Goal: Task Accomplishment & Management: Use online tool/utility

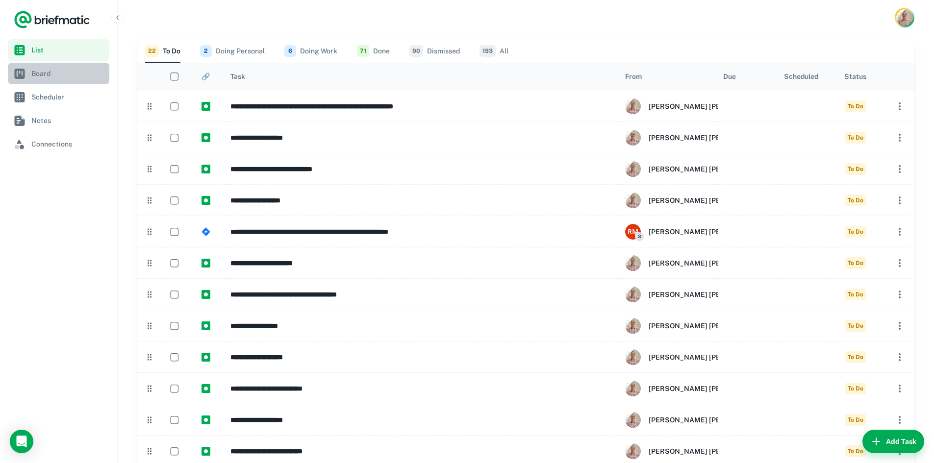
click at [51, 71] on span "Board" at bounding box center [68, 73] width 74 height 11
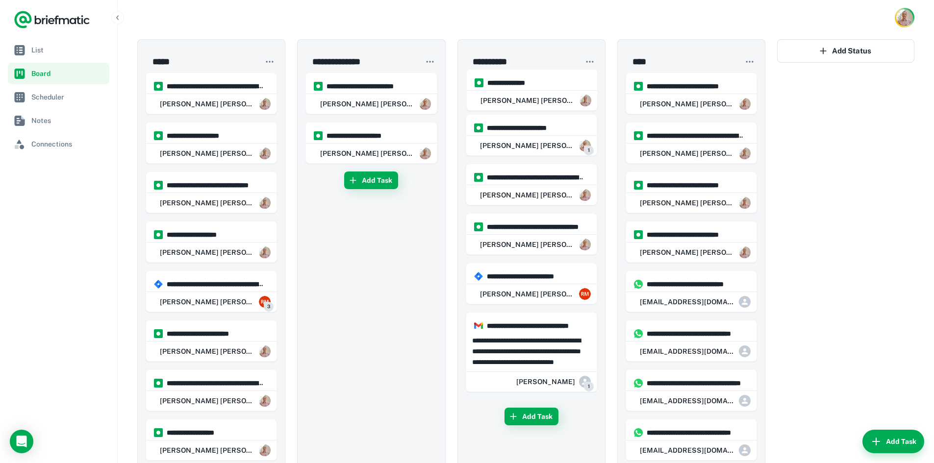
drag, startPoint x: 512, startPoint y: 296, endPoint x: 510, endPoint y: 96, distance: 200.5
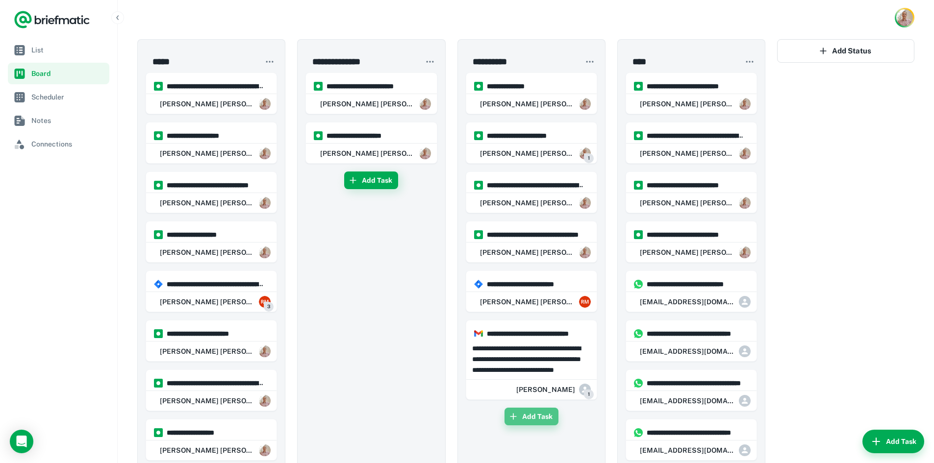
click at [535, 420] on button "Add Task" at bounding box center [531, 417] width 54 height 18
type input "**********"
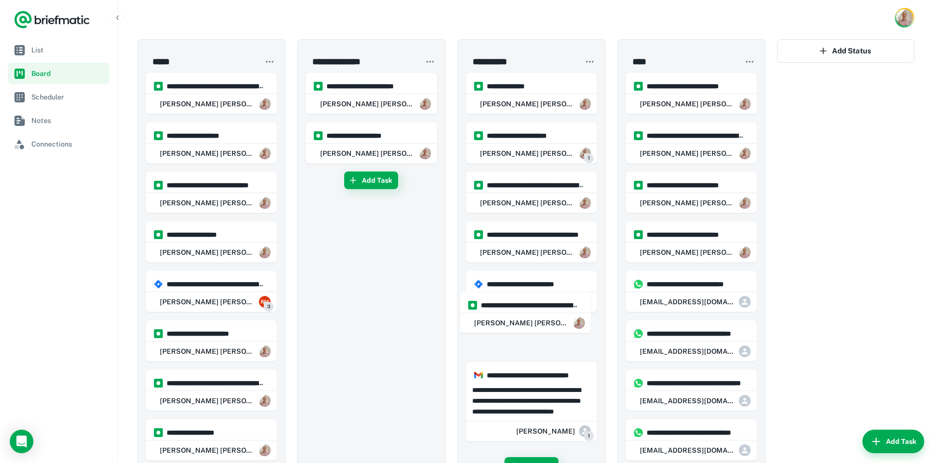
scroll to position [1, 0]
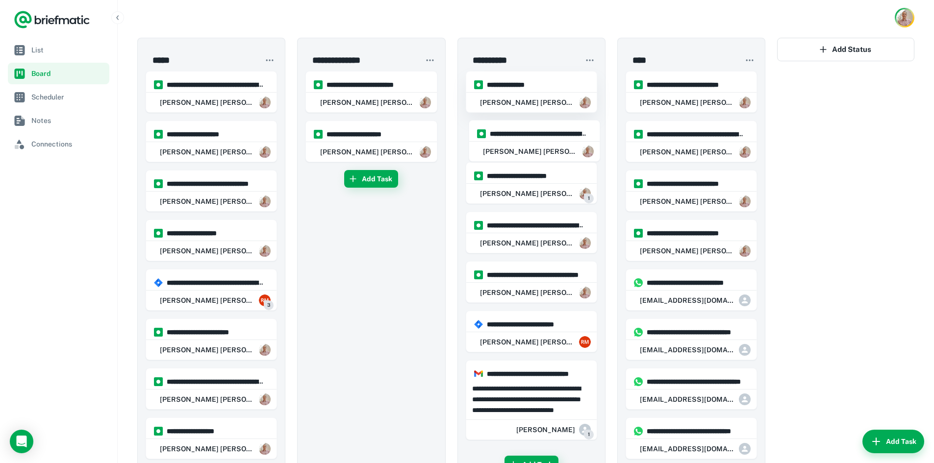
drag, startPoint x: 521, startPoint y: 428, endPoint x: 528, endPoint y: 104, distance: 324.5
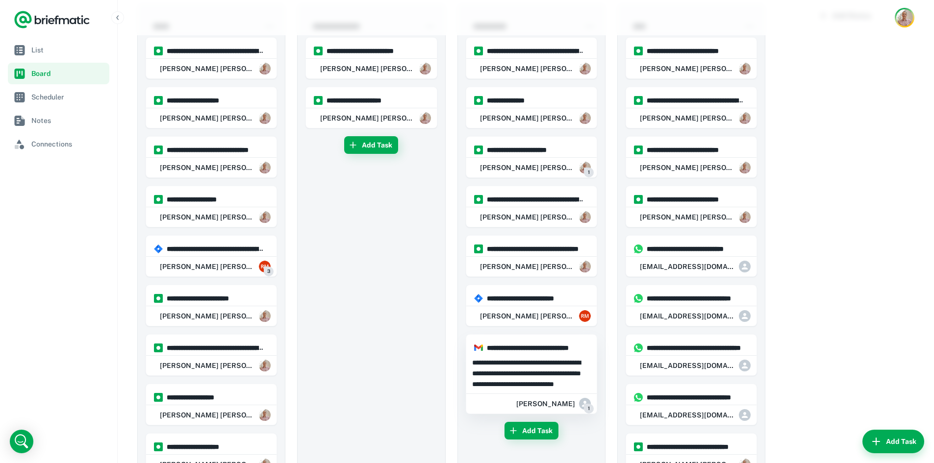
scroll to position [36, 0]
click at [532, 430] on button "Add Task" at bounding box center [531, 430] width 54 height 18
type input "**********"
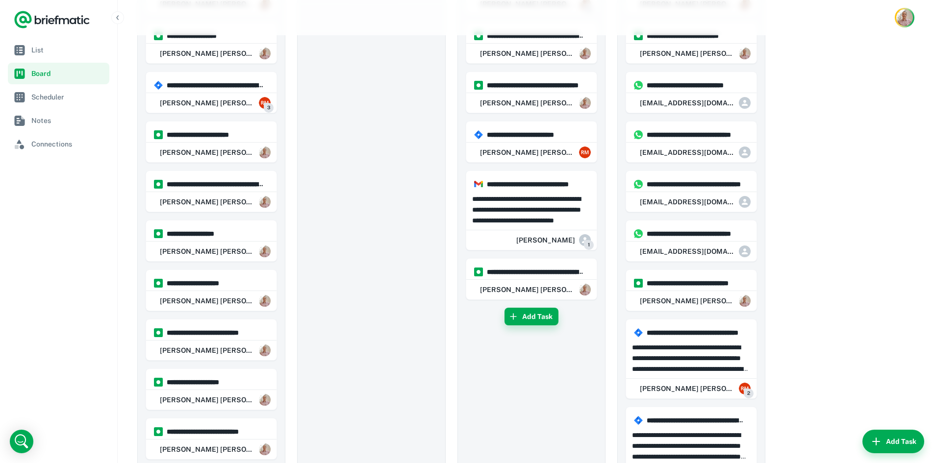
scroll to position [199, 0]
click at [535, 318] on button "Add Task" at bounding box center [531, 316] width 54 height 18
type input "**********"
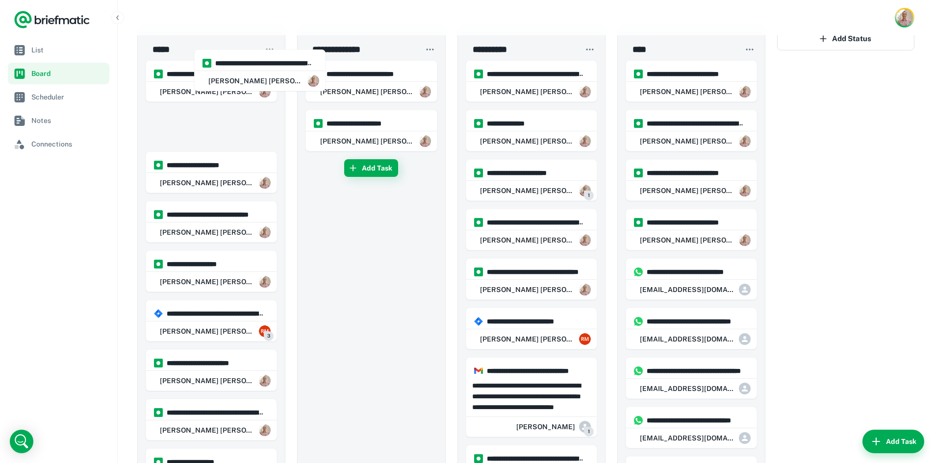
scroll to position [0, 0]
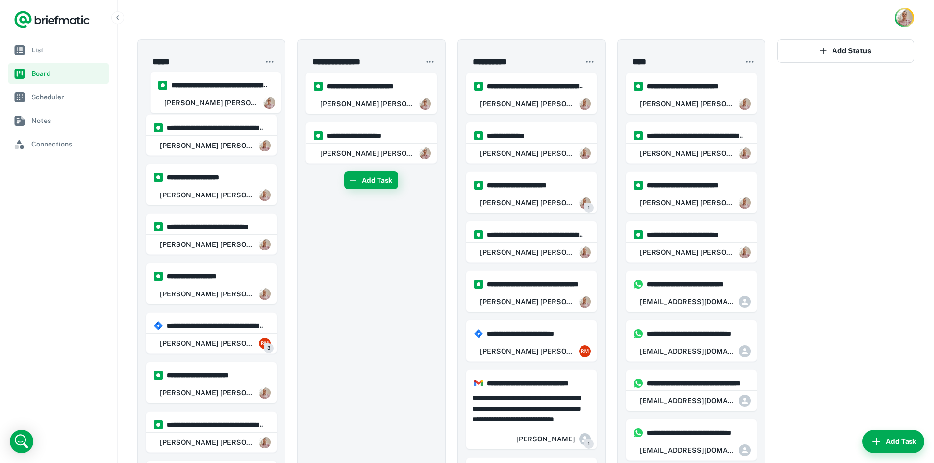
drag, startPoint x: 518, startPoint y: 329, endPoint x: 199, endPoint y: 94, distance: 396.3
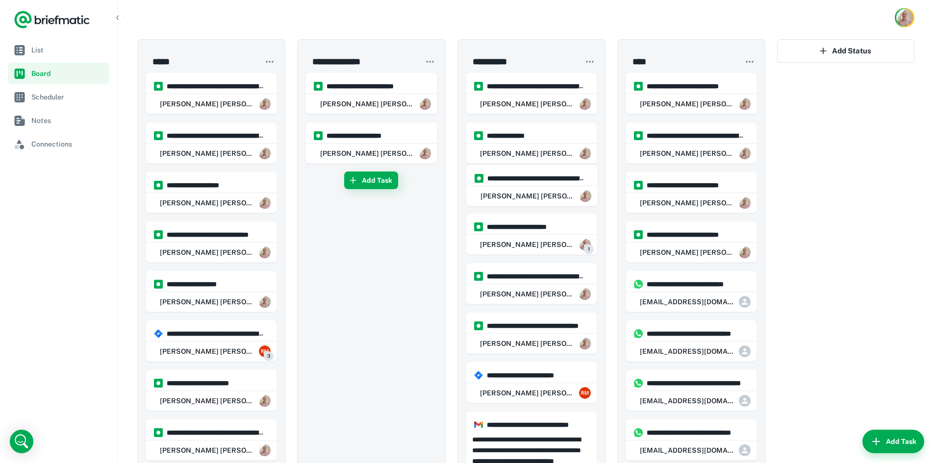
drag, startPoint x: 506, startPoint y: 426, endPoint x: 504, endPoint y: 176, distance: 249.9
drag, startPoint x: 520, startPoint y: 94, endPoint x: 517, endPoint y: 193, distance: 99.1
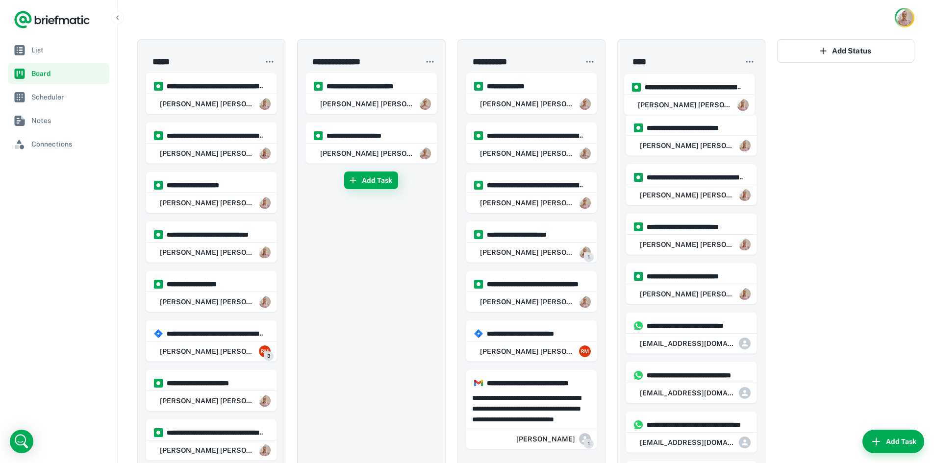
drag, startPoint x: 522, startPoint y: 305, endPoint x: 678, endPoint y: 102, distance: 255.5
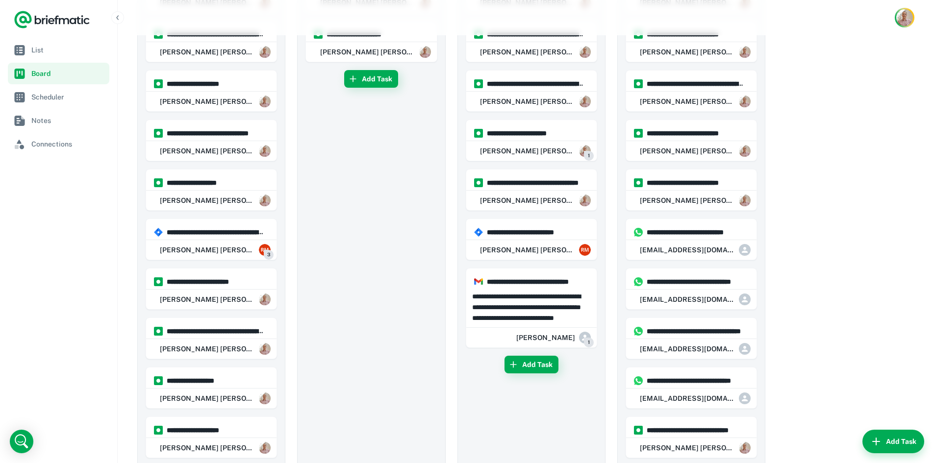
scroll to position [106, 0]
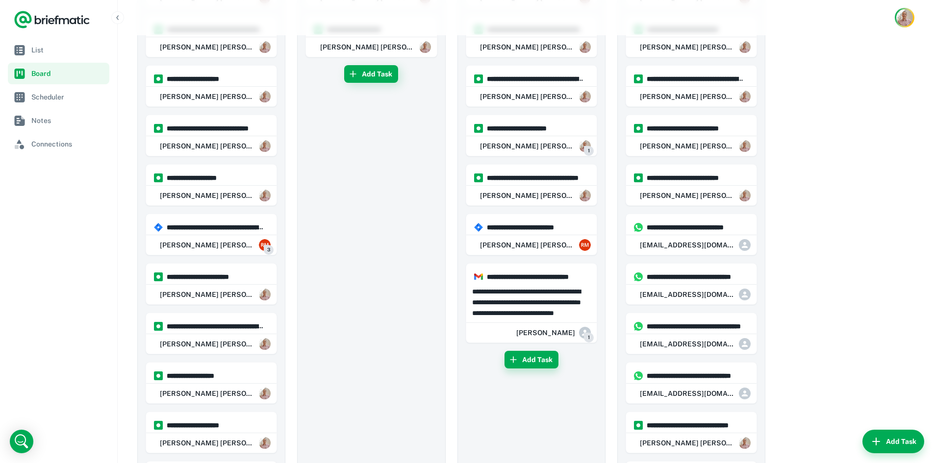
click at [538, 364] on button "Add Task" at bounding box center [531, 360] width 54 height 18
type input "**********"
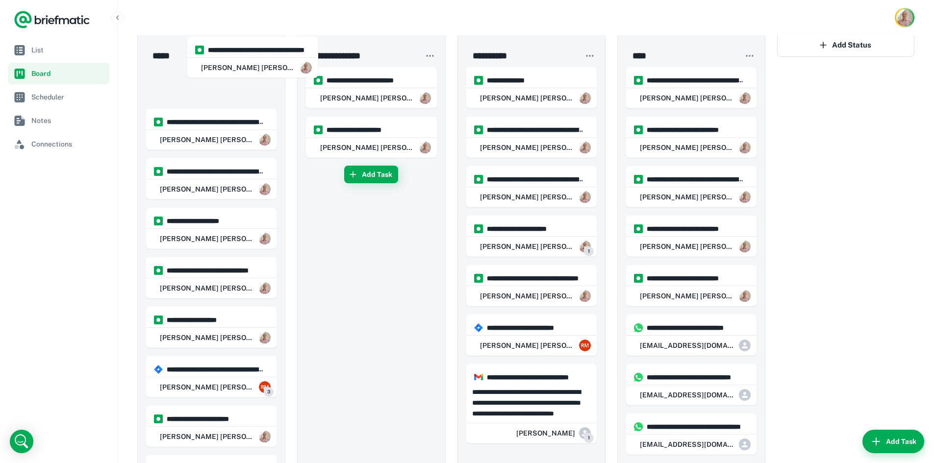
scroll to position [0, 0]
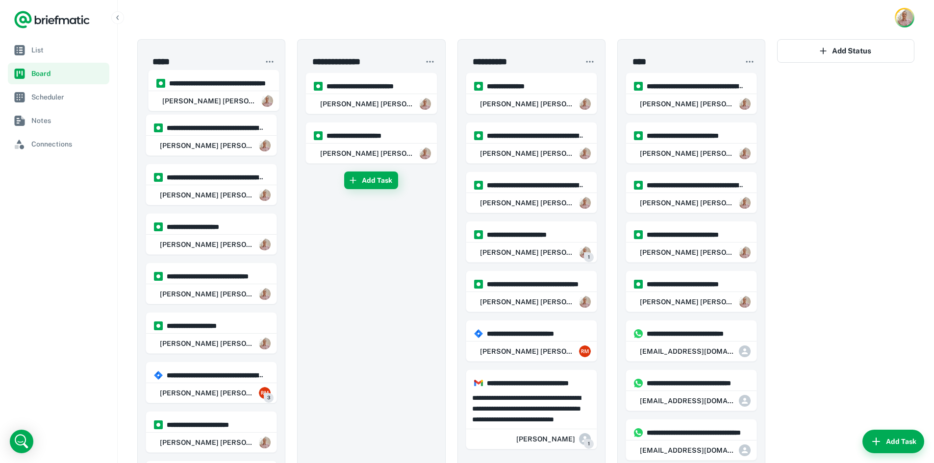
drag, startPoint x: 519, startPoint y: 369, endPoint x: 198, endPoint y: 90, distance: 425.6
